Goal: Register for event/course

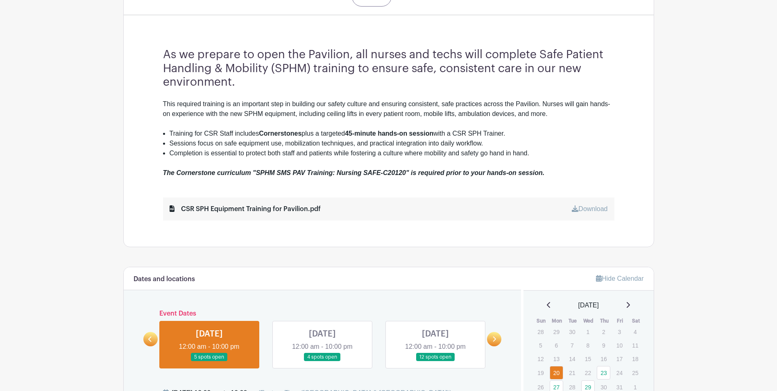
scroll to position [410, 0]
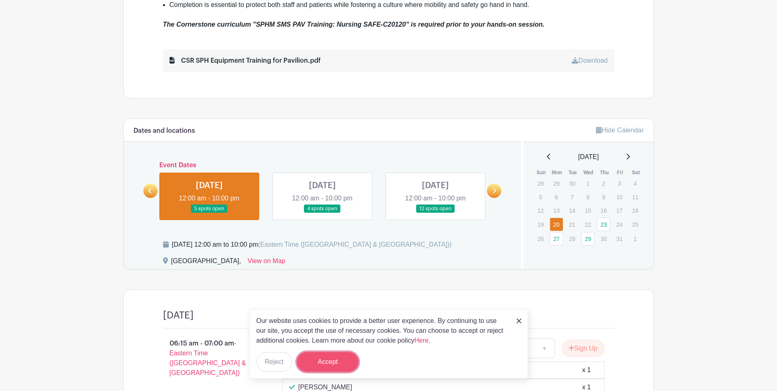
click at [334, 363] on button "Accept" at bounding box center [327, 362] width 61 height 20
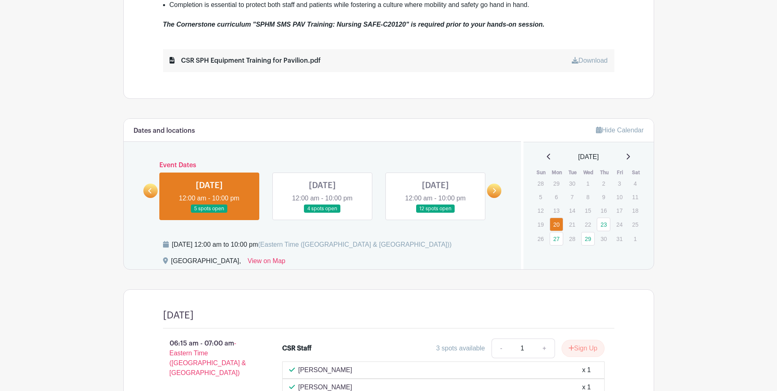
click at [322, 213] on link at bounding box center [322, 213] width 0 height 0
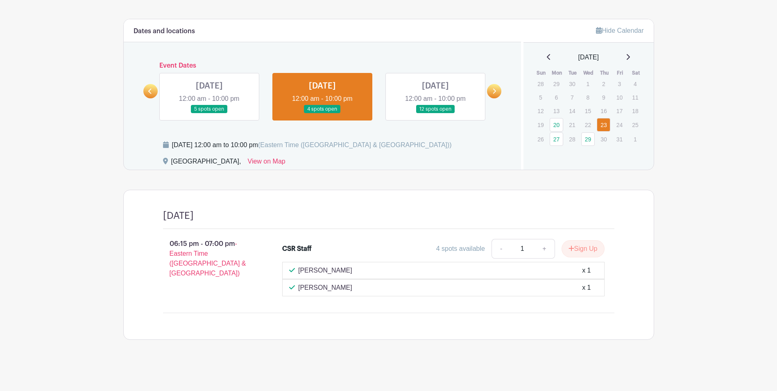
scroll to position [509, 0]
click at [584, 138] on link "29" at bounding box center [588, 139] width 14 height 14
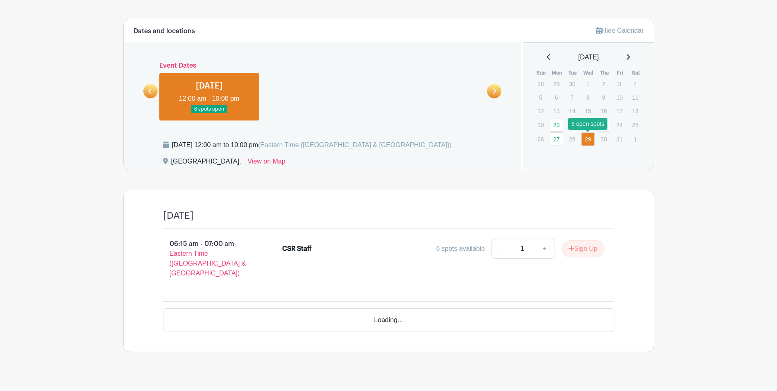
scroll to position [488, 0]
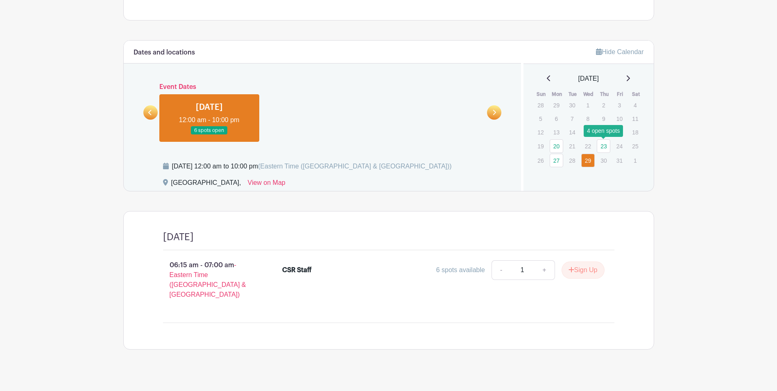
click at [607, 146] on link "23" at bounding box center [604, 146] width 14 height 14
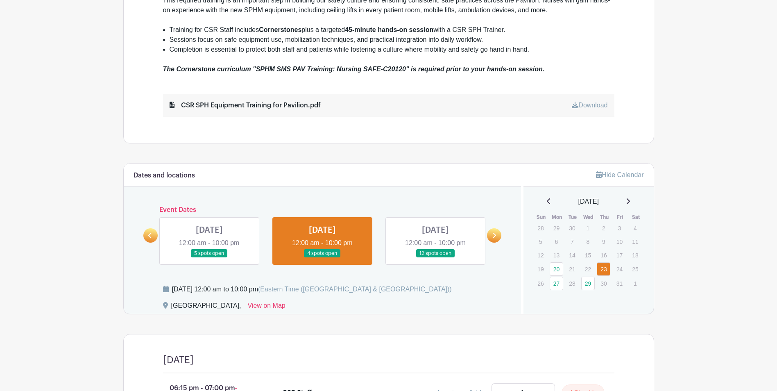
scroll to position [283, 0]
